Goal: Book appointment/travel/reservation

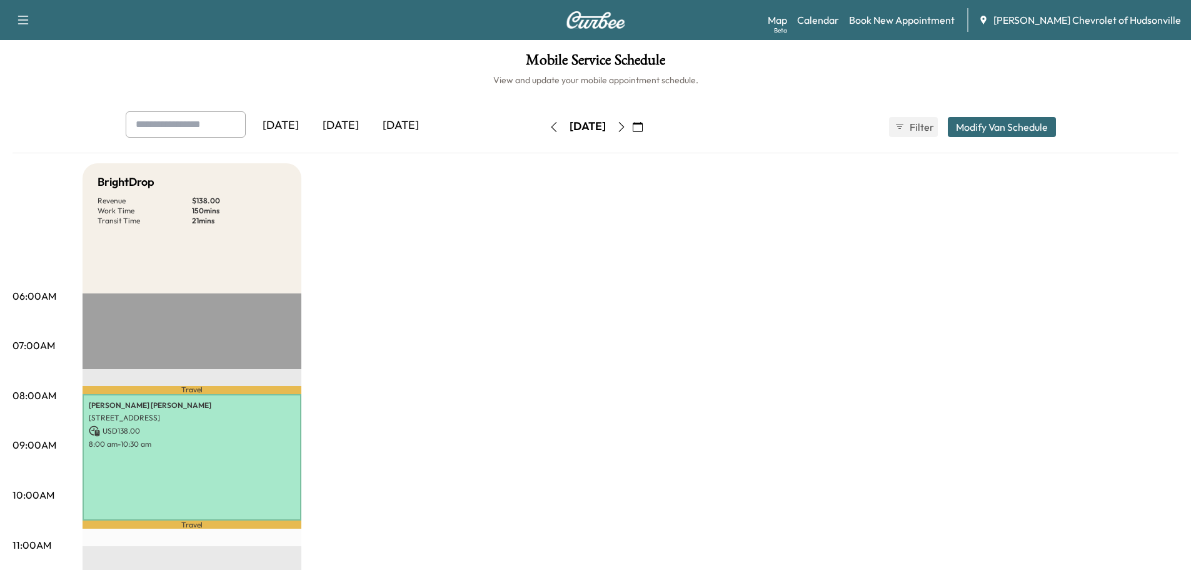
click at [643, 125] on icon "button" at bounding box center [638, 127] width 10 height 10
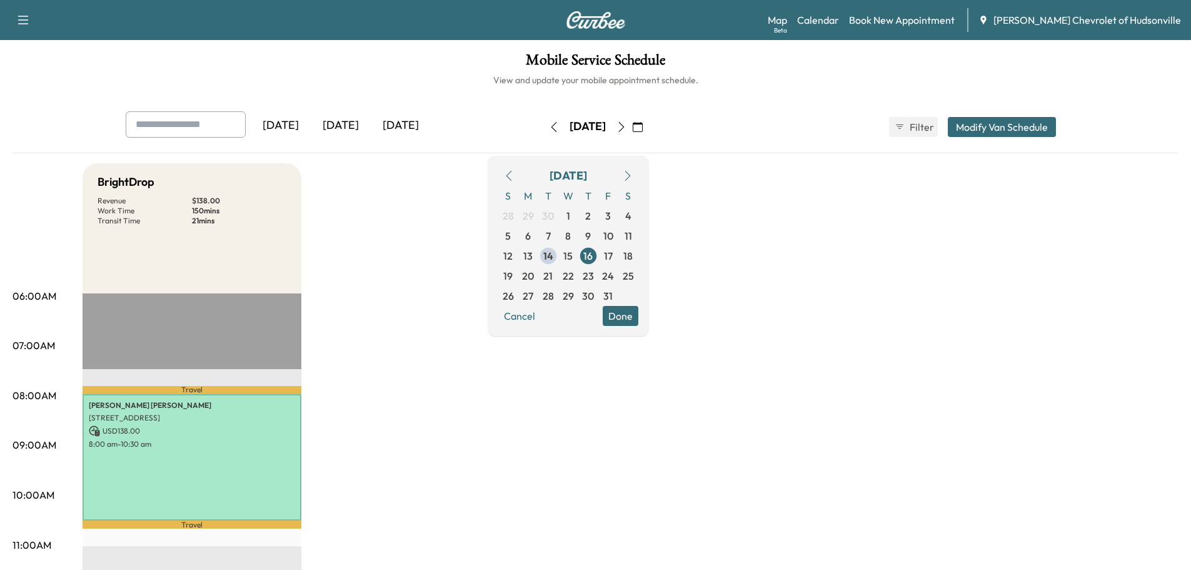
click at [218, 133] on input "text" at bounding box center [186, 124] width 120 height 26
click at [142, 125] on div at bounding box center [138, 124] width 15 height 15
click at [137, 124] on div at bounding box center [138, 124] width 15 height 15
drag, startPoint x: 175, startPoint y: 124, endPoint x: 105, endPoint y: 121, distance: 70.1
click at [105, 121] on div "********* [DATE] [DATE] [DATE] [DATE] October 2025 S M T W T F S 28 29 30 1 2 3…" at bounding box center [596, 132] width 1166 height 42
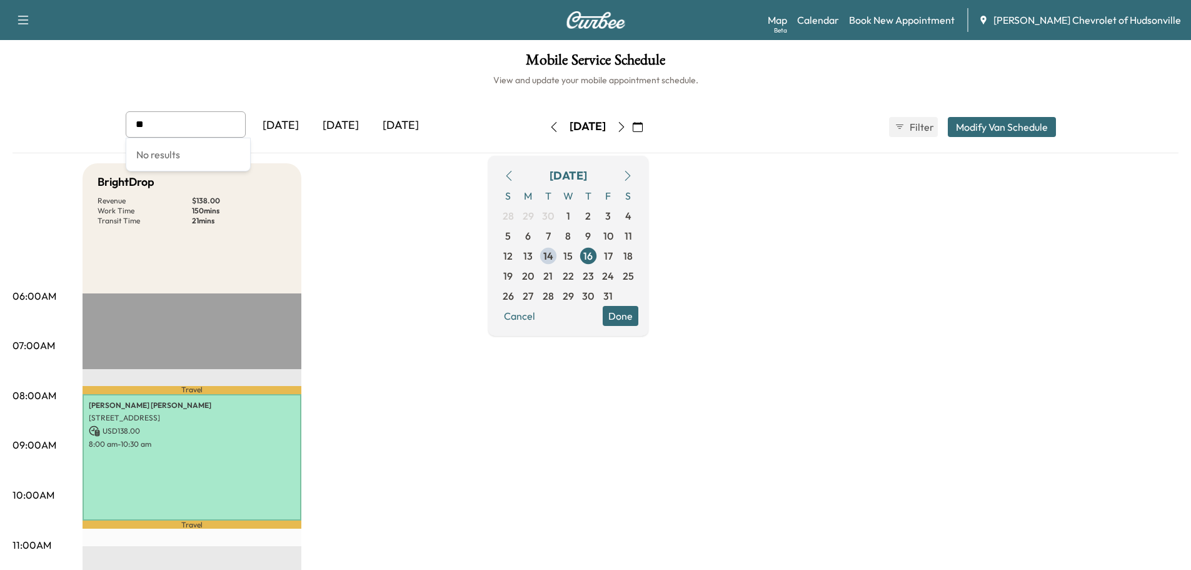
type input "*"
type input "**********"
click at [987, 124] on button "Modify Van Schedule" at bounding box center [1002, 127] width 108 height 20
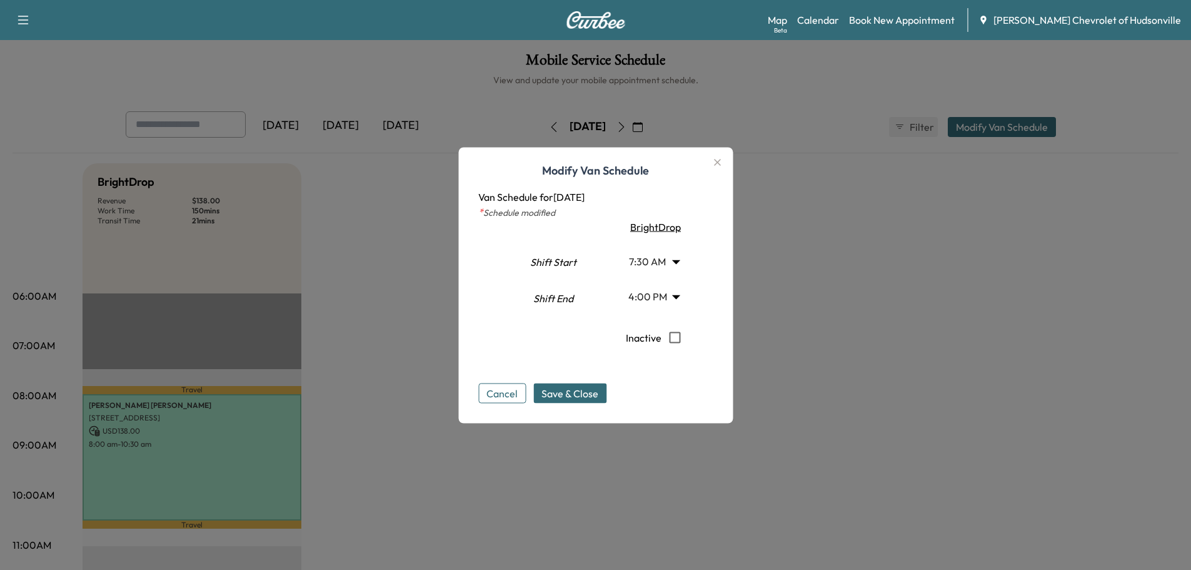
click at [721, 164] on icon "button" at bounding box center [717, 162] width 7 height 7
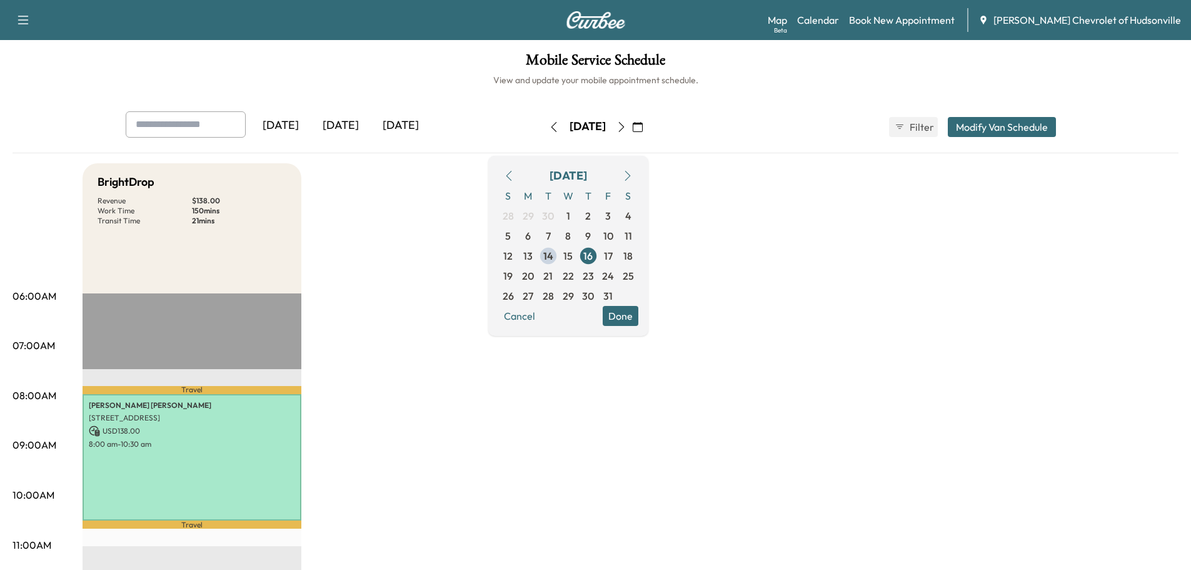
click at [815, 66] on h1 "Mobile Service Schedule" at bounding box center [596, 63] width 1166 height 21
click at [643, 131] on icon "button" at bounding box center [638, 127] width 10 height 10
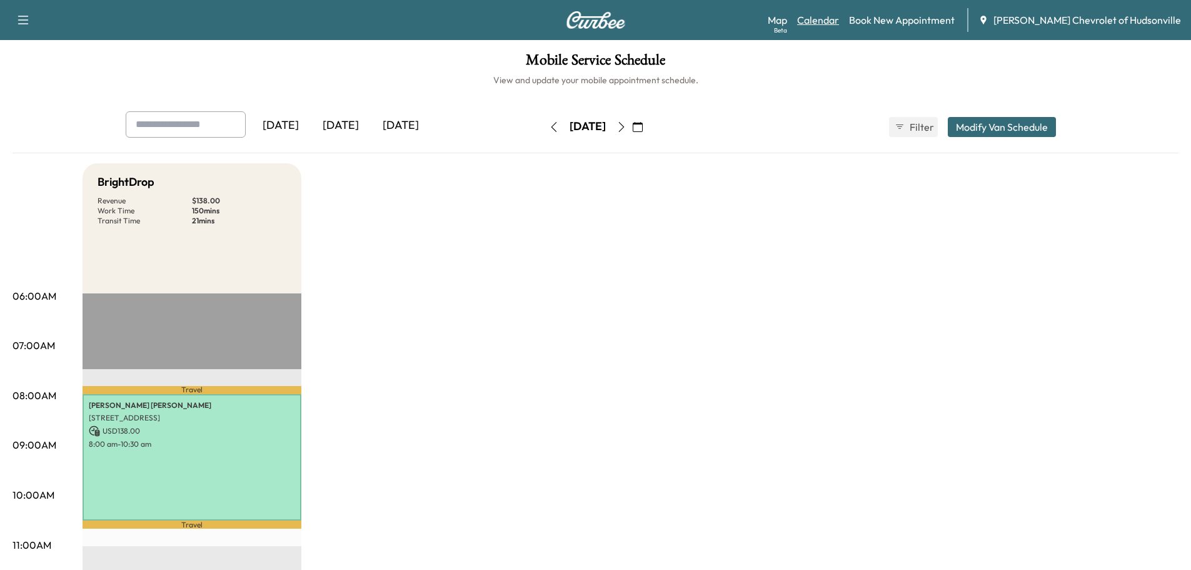
click at [839, 21] on link "Calendar" at bounding box center [818, 20] width 42 height 15
